Goal: Find specific page/section: Find specific page/section

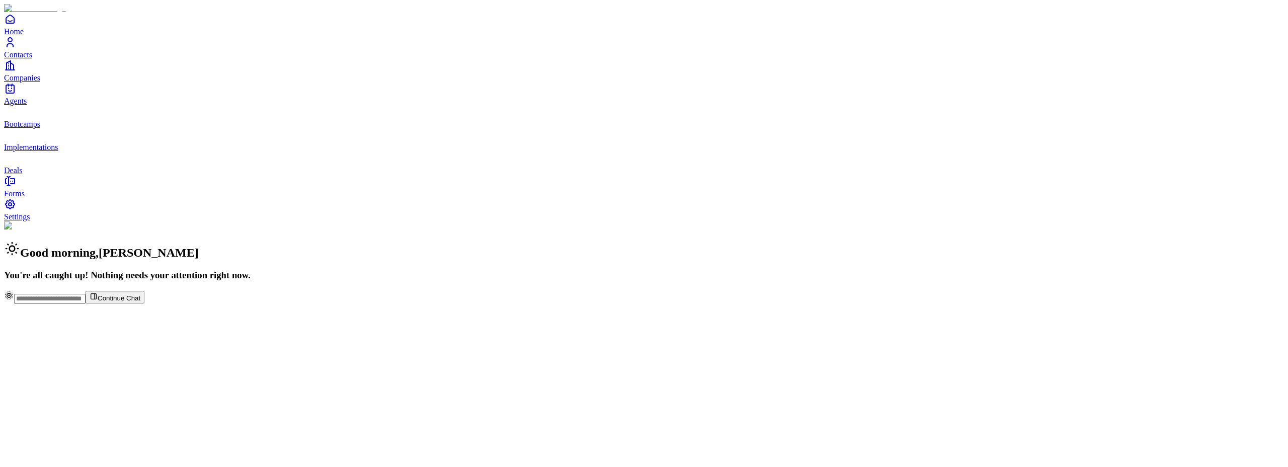
click at [22, 175] on span "Deals" at bounding box center [13, 170] width 18 height 9
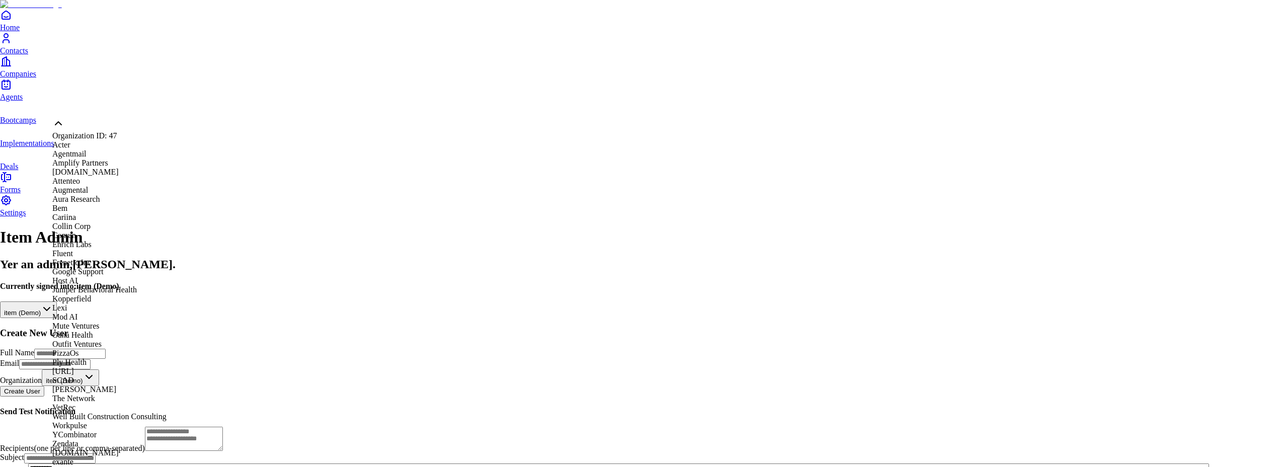
click at [134, 105] on html "**********" at bounding box center [644, 283] width 1288 height 567
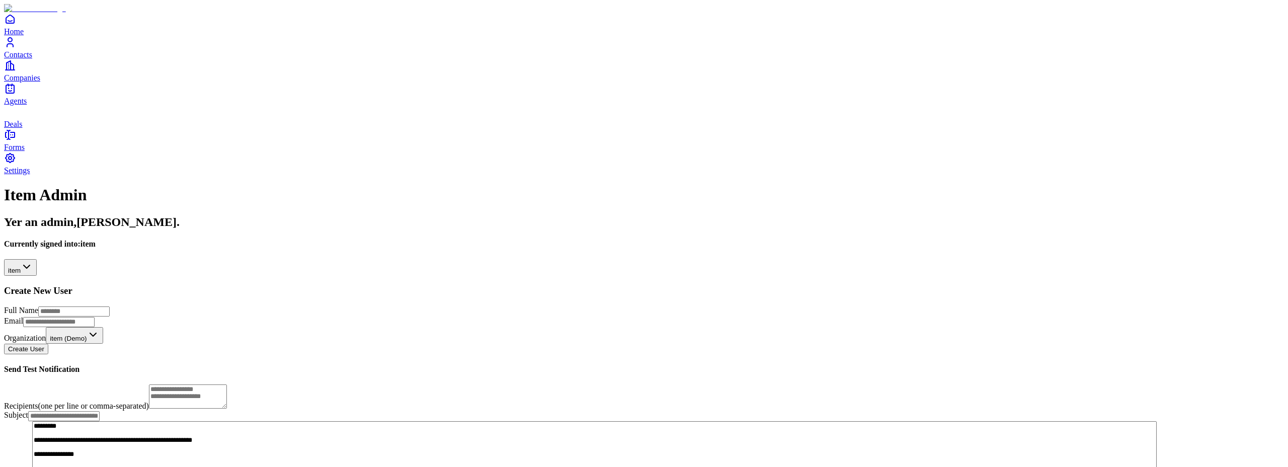
click at [28, 129] on div "Home Contacts Companies Agents Deals" at bounding box center [644, 71] width 1280 height 116
